Goal: Consume media (video, audio)

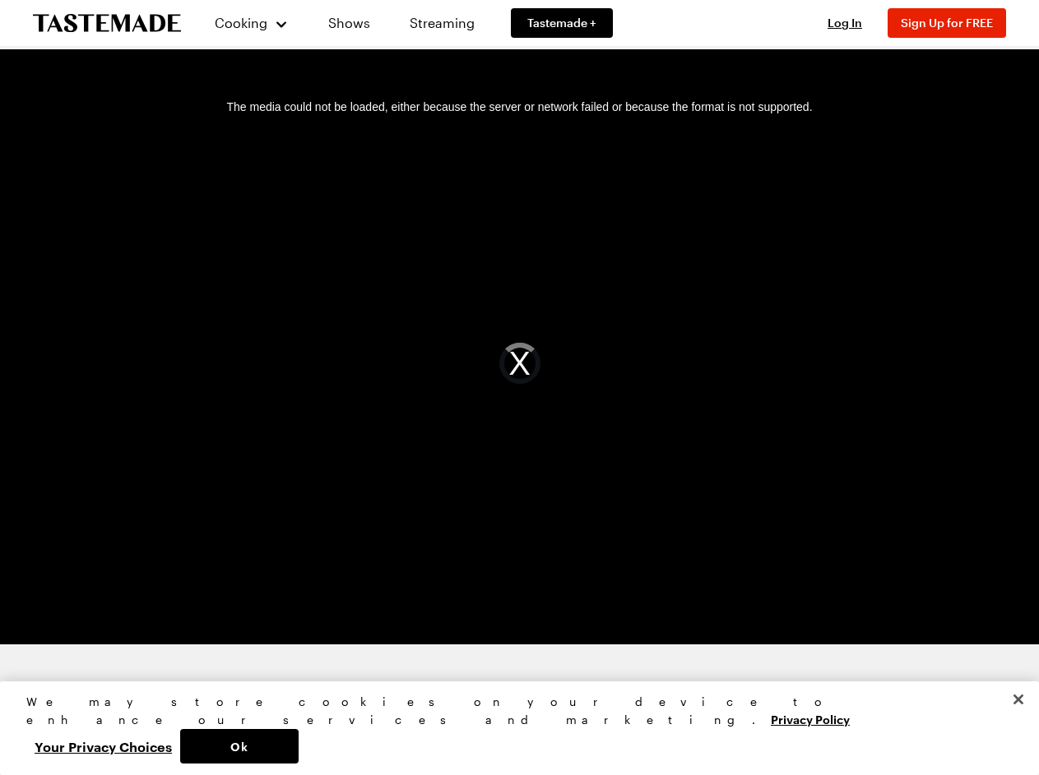
click at [519, 387] on div "The media could not be loaded, either because the server or network failed or b…" at bounding box center [520, 363] width 1000 height 562
click at [244, 23] on span "Cooking" at bounding box center [241, 23] width 53 height 16
click at [852, 23] on span "Log In" at bounding box center [844, 23] width 35 height 14
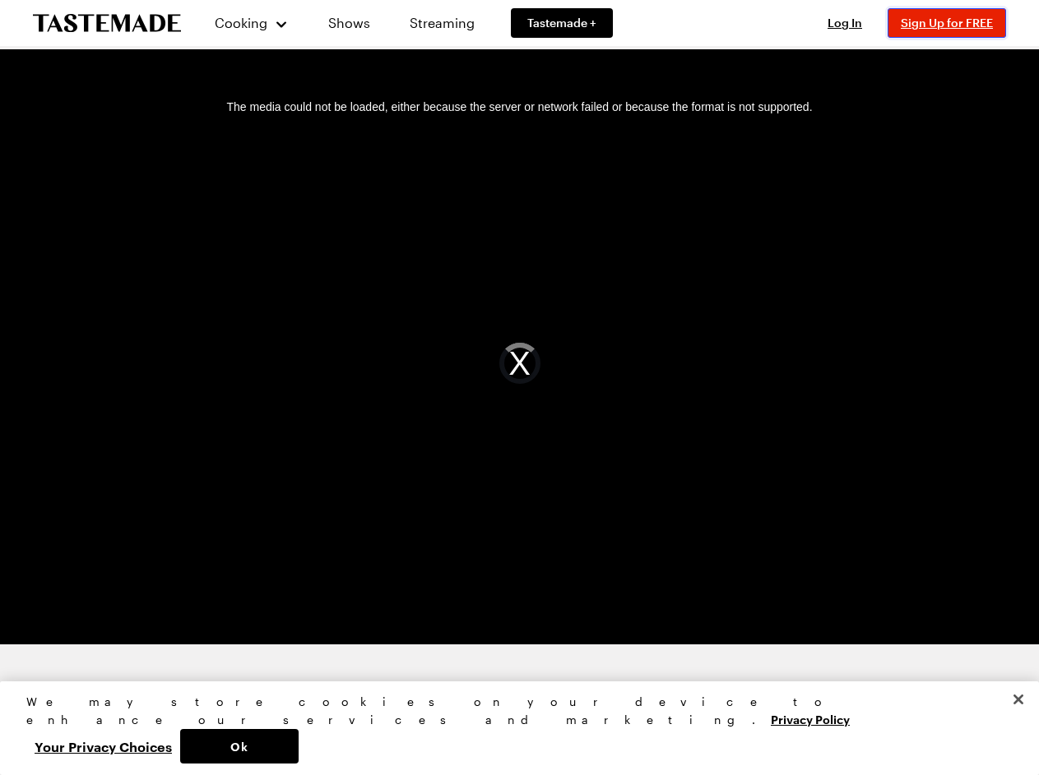
click at [954, 23] on span "Sign Up for FREE" at bounding box center [946, 23] width 92 height 14
click at [520, 363] on div "The media could not be loaded, either because the server or network failed or b…" at bounding box center [520, 363] width 1000 height 562
click at [298, 747] on button "Ok" at bounding box center [239, 746] width 118 height 35
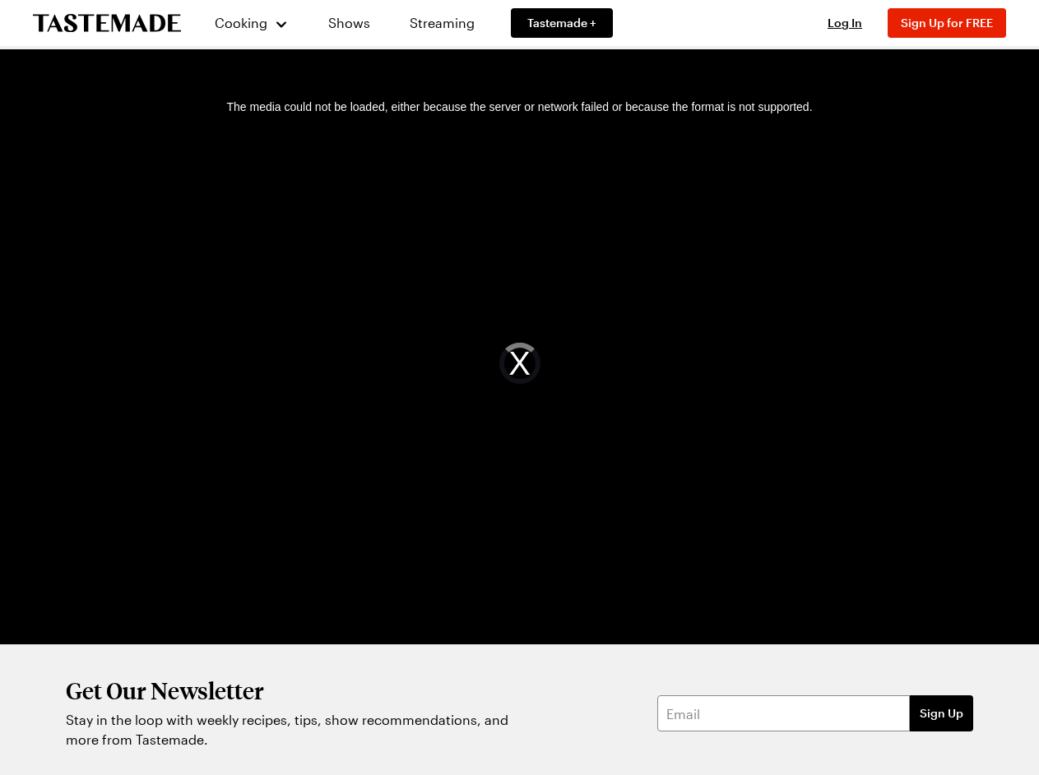
click at [180, 747] on button "Your Privacy Choices" at bounding box center [103, 746] width 154 height 35
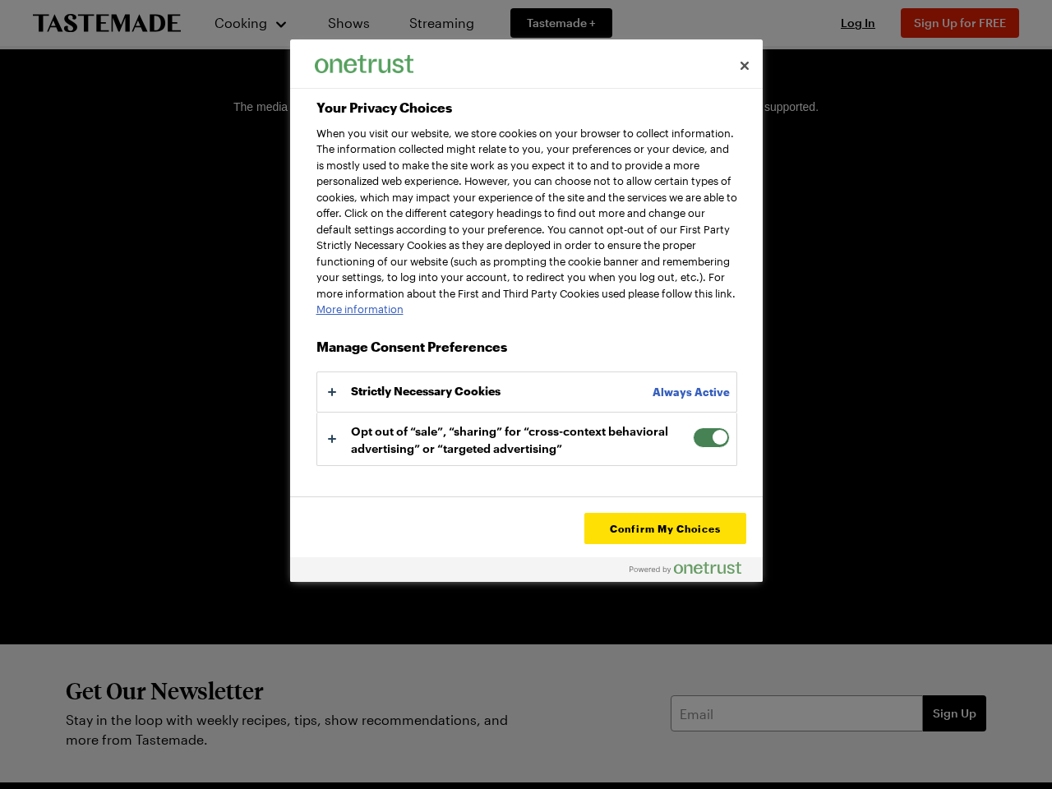
click at [1018, 736] on div at bounding box center [526, 394] width 1052 height 789
